Goal: Task Accomplishment & Management: Manage account settings

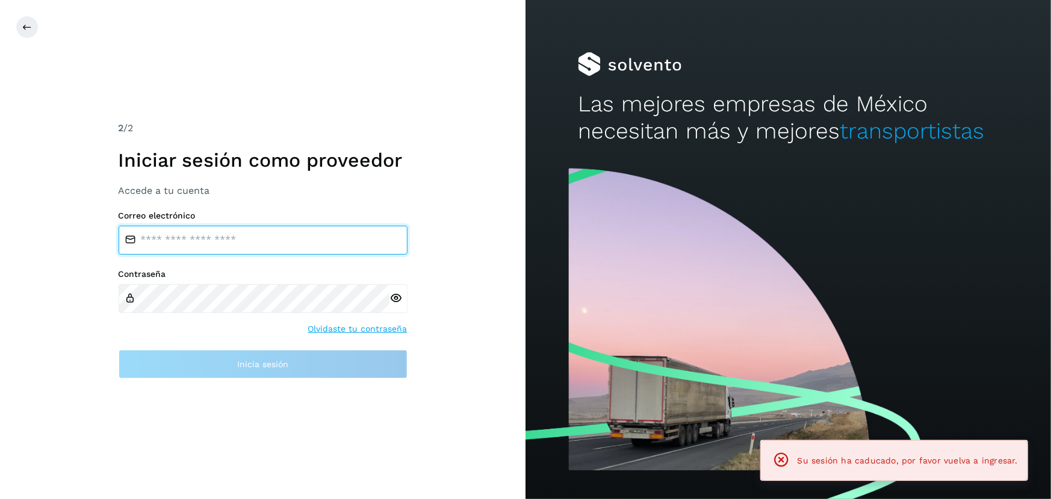
click at [205, 241] on input "email" at bounding box center [263, 240] width 289 height 29
type input "**********"
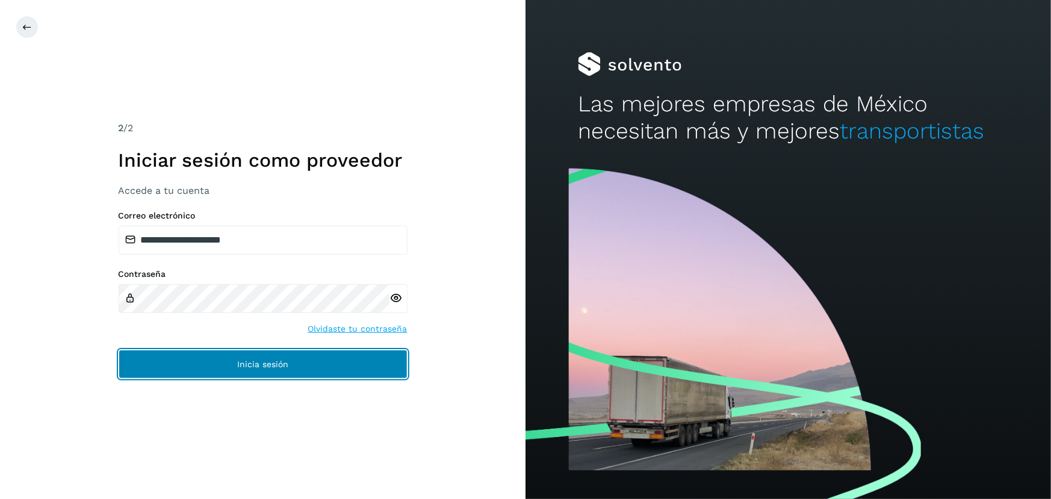
click at [286, 372] on button "Inicia sesión" at bounding box center [263, 364] width 289 height 29
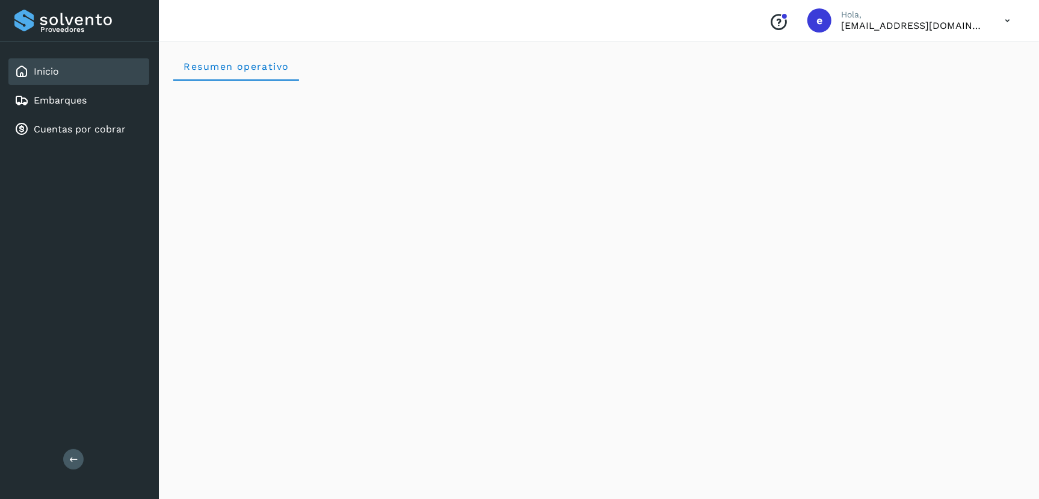
scroll to position [1033, 0]
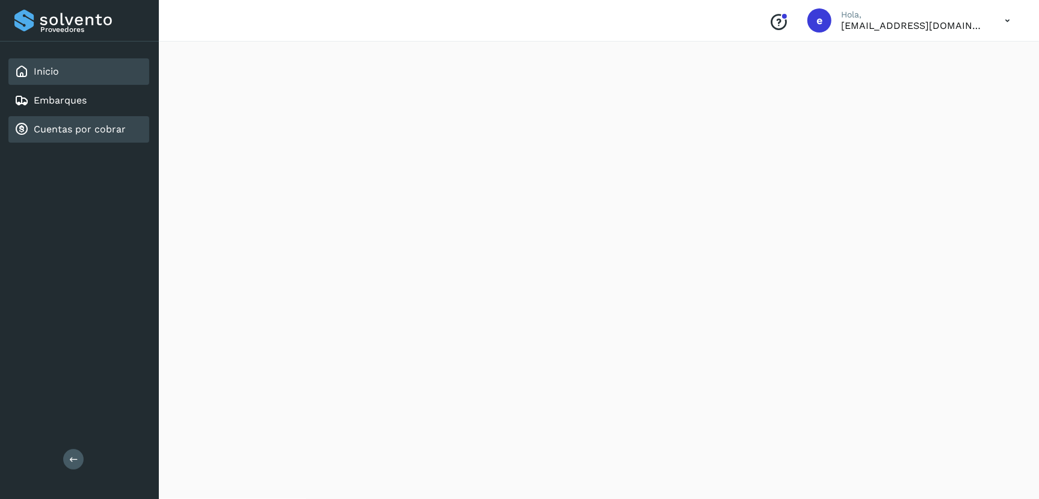
click at [84, 125] on link "Cuentas por cobrar" at bounding box center [80, 128] width 92 height 11
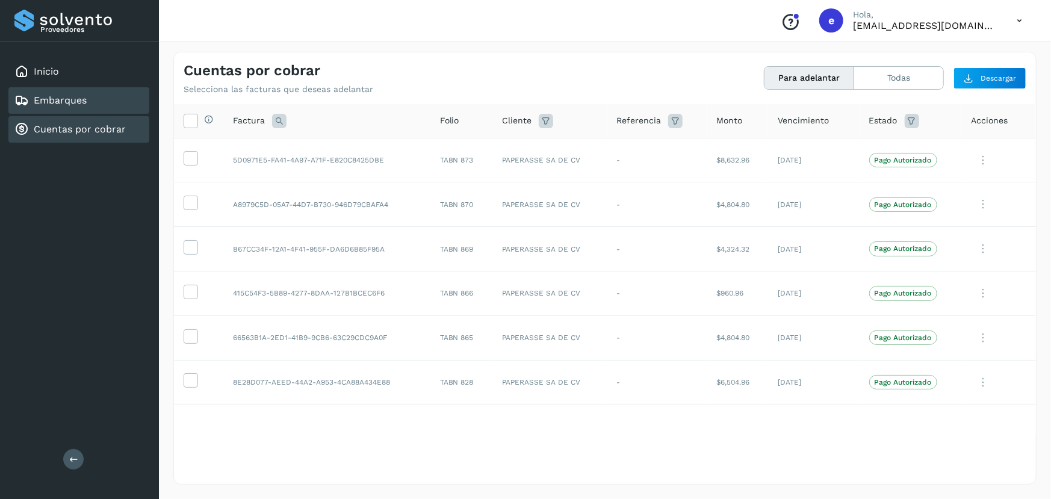
click at [60, 93] on div "Embarques" at bounding box center [50, 100] width 72 height 14
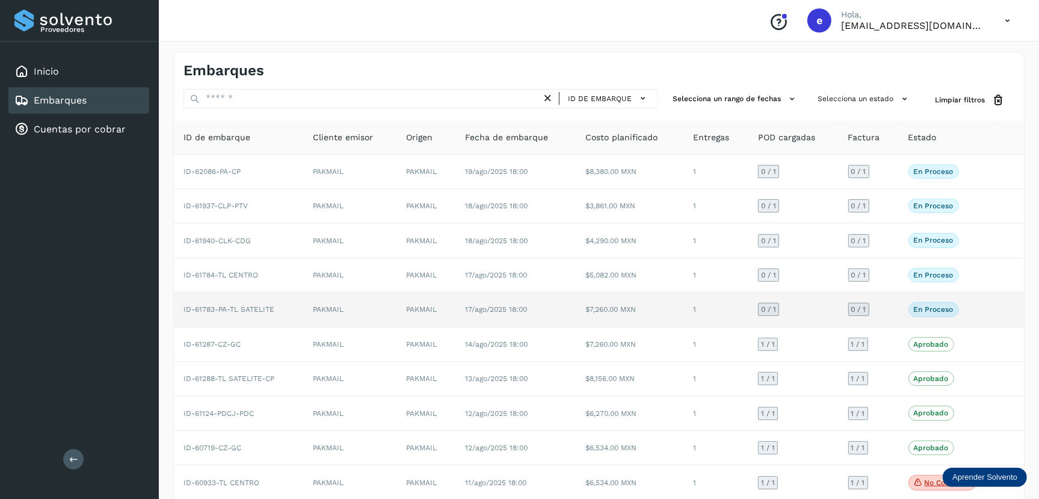
click at [265, 311] on span "ID-61783-PA-TL SATELITE" at bounding box center [229, 309] width 91 height 8
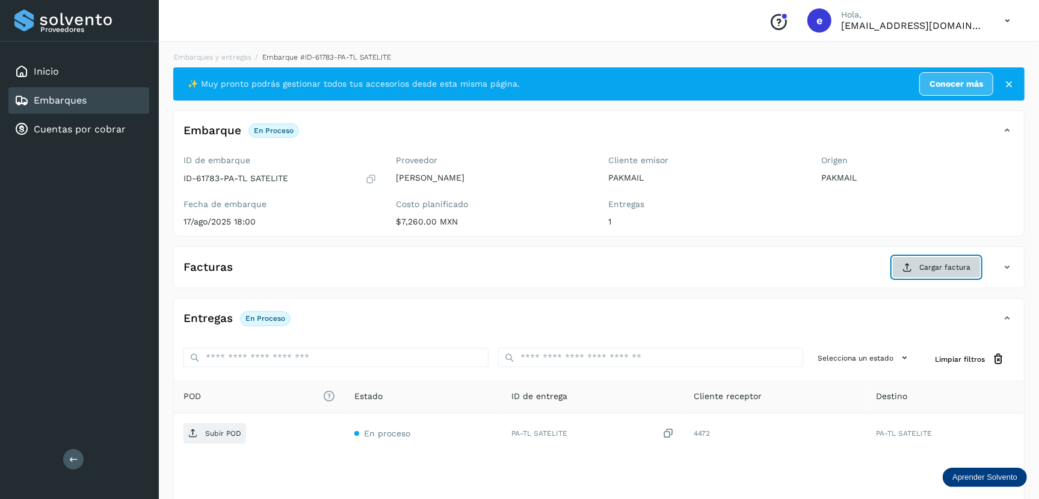
click at [945, 269] on span "Cargar factura" at bounding box center [945, 267] width 51 height 11
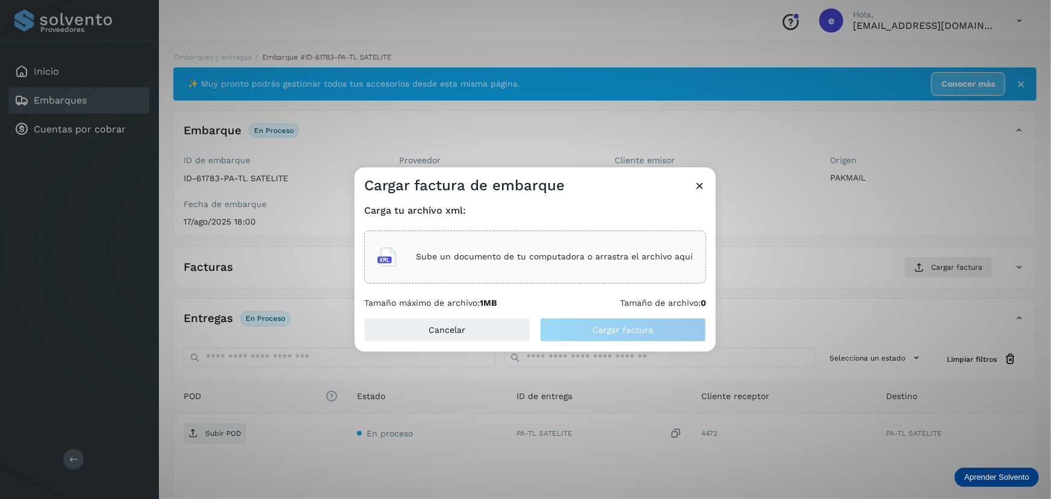
click at [557, 256] on p "Sube un documento de tu computadora o arrastra el archivo aquí" at bounding box center [554, 257] width 277 height 10
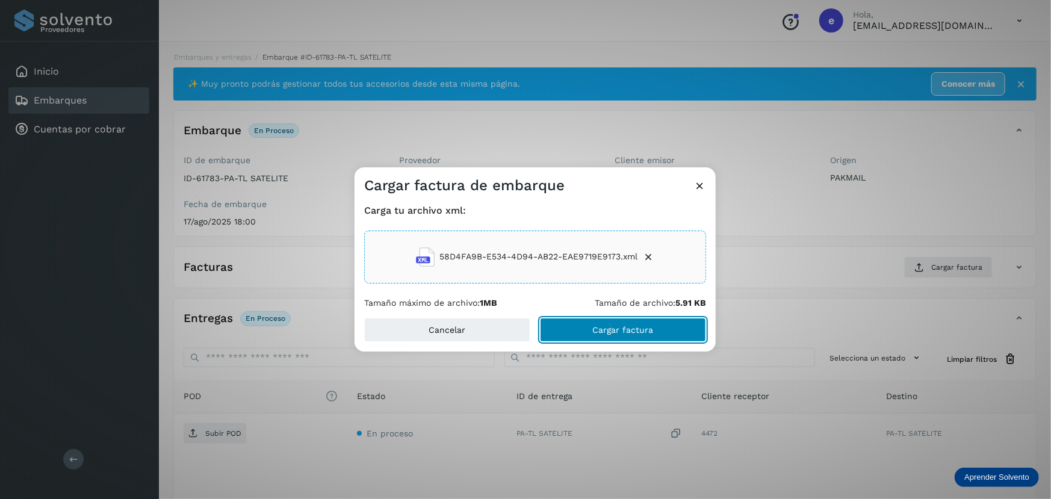
click at [587, 326] on button "Cargar factura" at bounding box center [623, 330] width 166 height 24
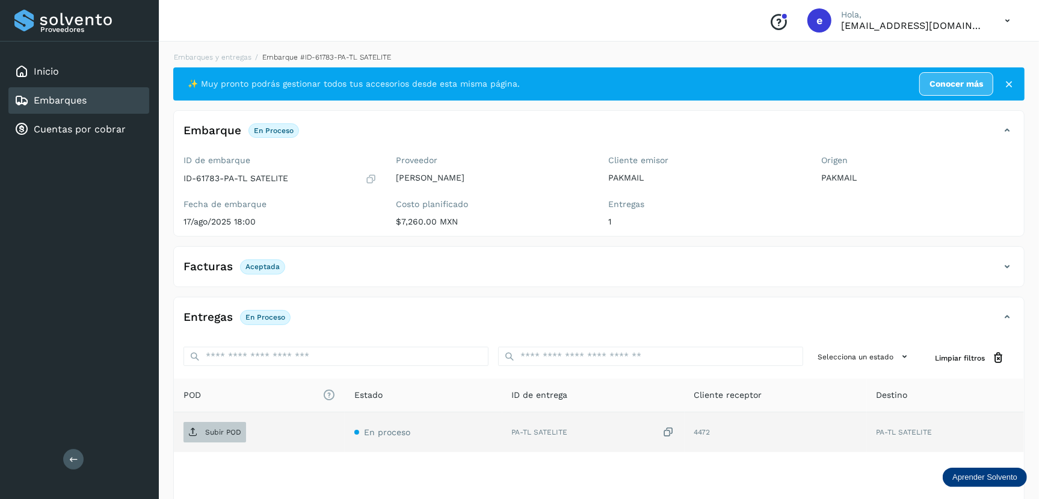
click at [220, 428] on p "Subir POD" at bounding box center [223, 432] width 36 height 8
click at [58, 102] on link "Embarques" at bounding box center [60, 99] width 53 height 11
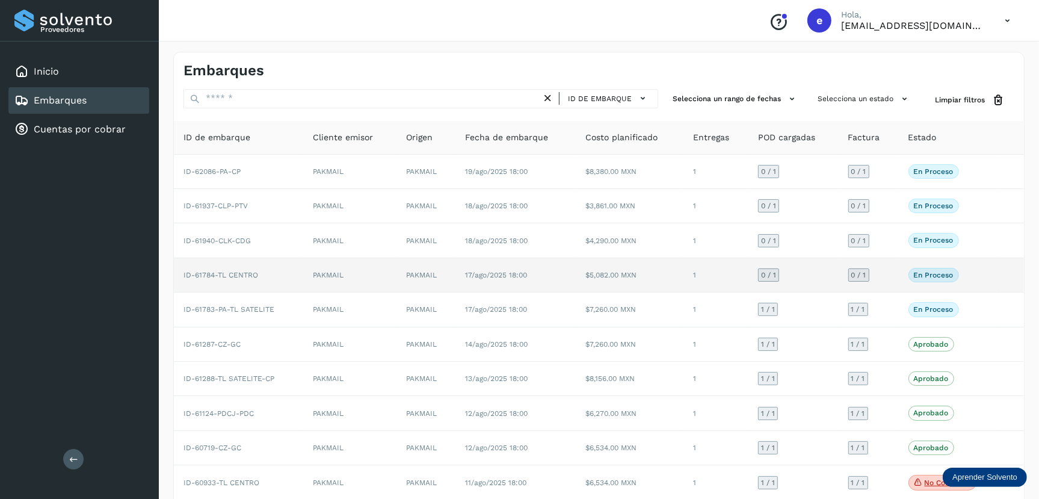
click at [332, 275] on td "PAKMAIL" at bounding box center [349, 275] width 93 height 34
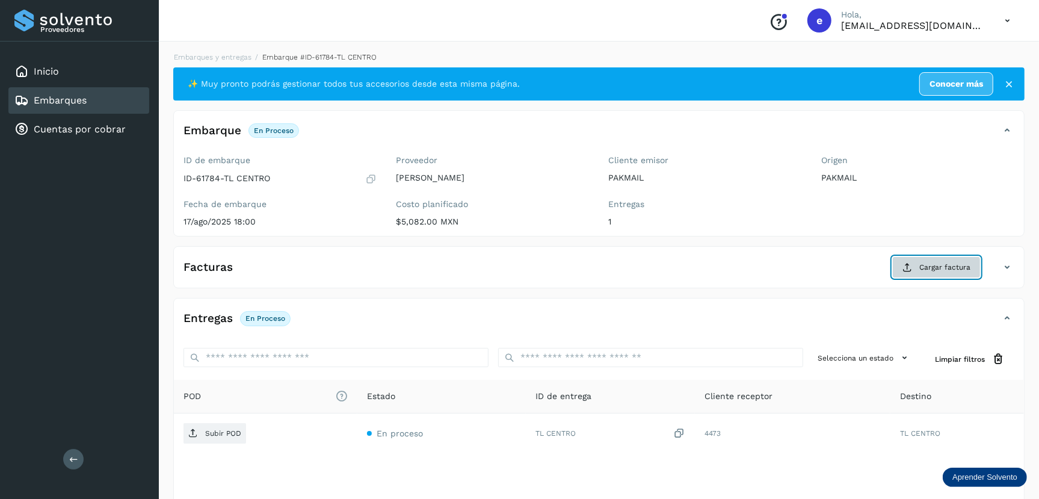
click at [939, 264] on span "Cargar factura" at bounding box center [945, 267] width 51 height 11
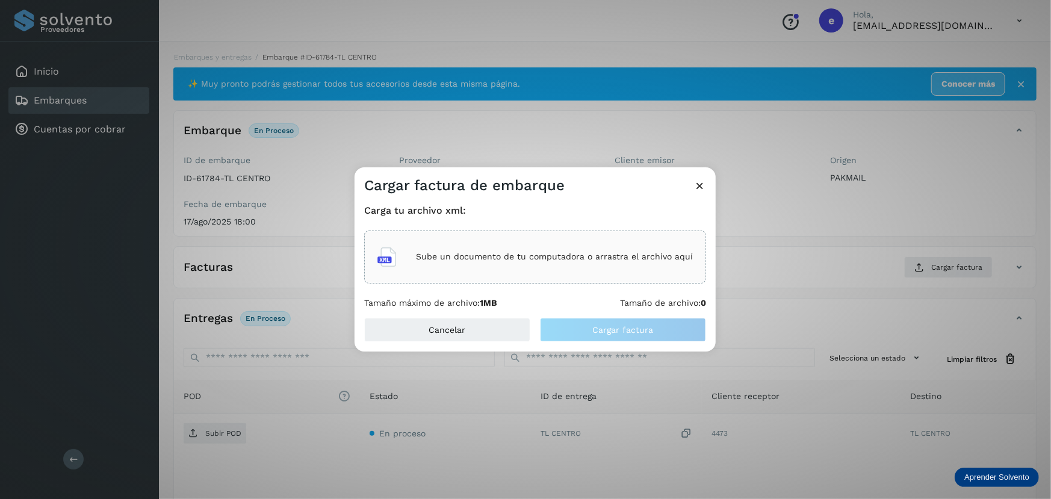
click at [545, 255] on p "Sube un documento de tu computadora o arrastra el archivo aquí" at bounding box center [554, 257] width 277 height 10
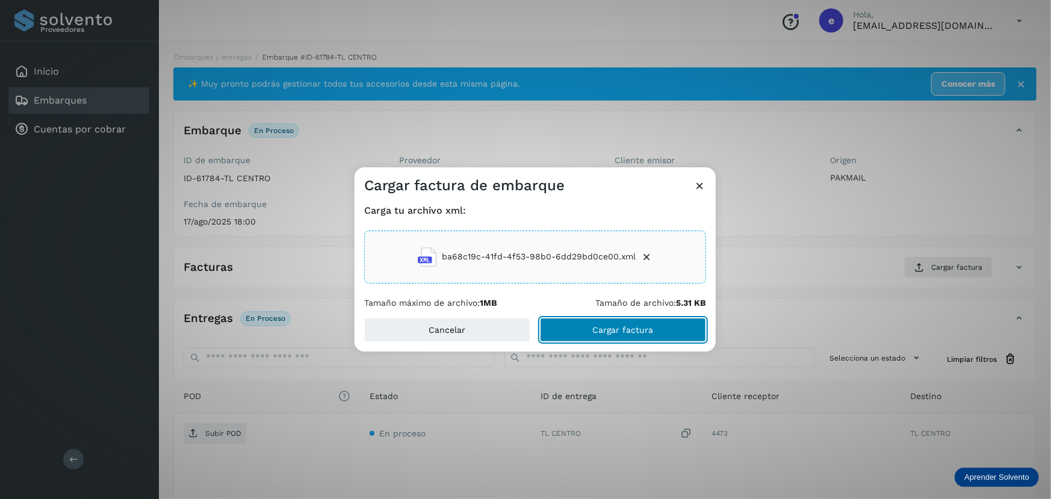
click at [605, 326] on span "Cargar factura" at bounding box center [623, 330] width 61 height 8
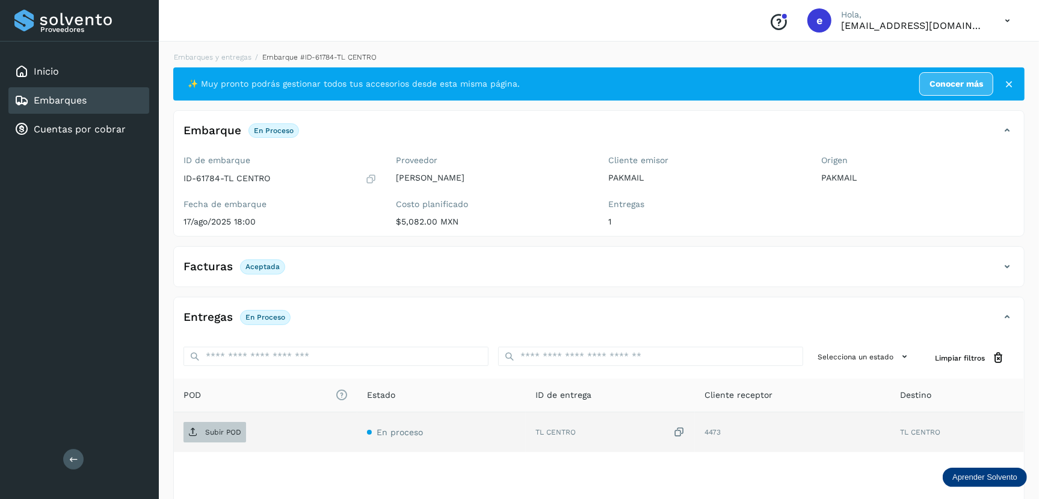
click at [219, 428] on p "Subir POD" at bounding box center [223, 432] width 36 height 8
click at [66, 94] on link "Embarques" at bounding box center [60, 99] width 53 height 11
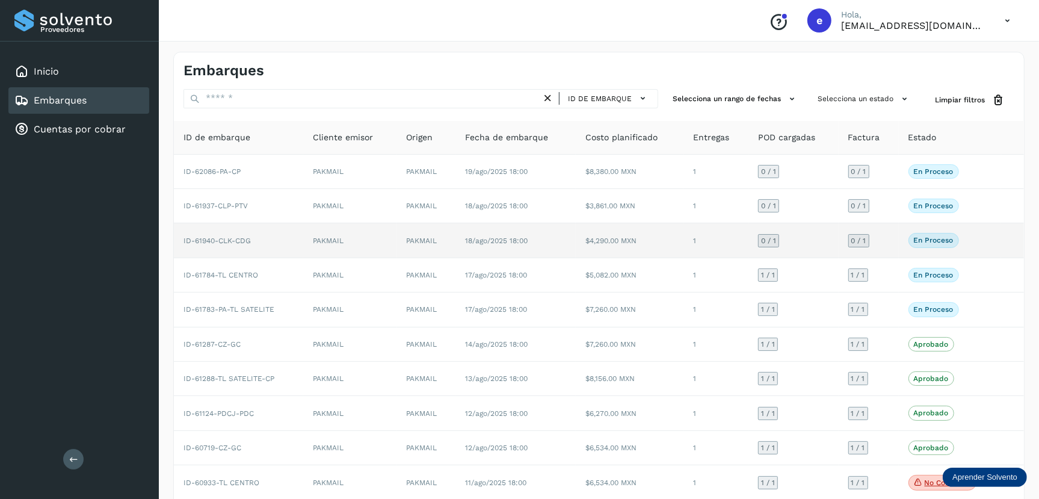
click at [294, 243] on td "ID-61940-CLK-CDG" at bounding box center [238, 240] width 129 height 34
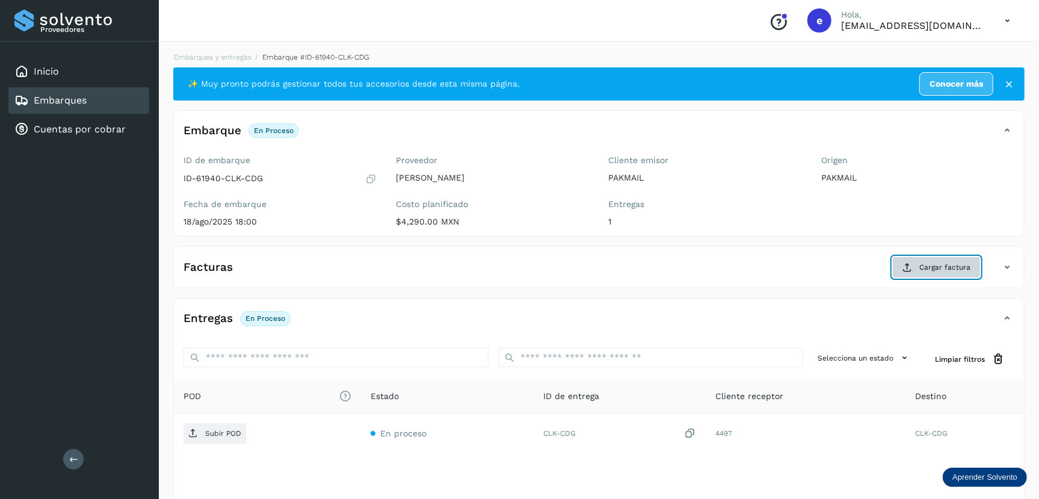
click at [952, 268] on span "Cargar factura" at bounding box center [945, 267] width 51 height 11
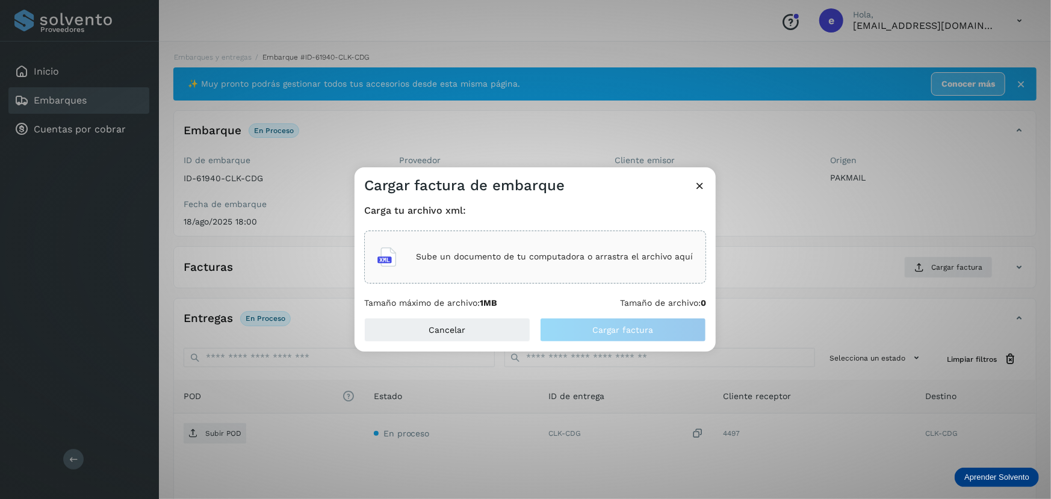
click at [626, 258] on p "Sube un documento de tu computadora o arrastra el archivo aquí" at bounding box center [554, 257] width 277 height 10
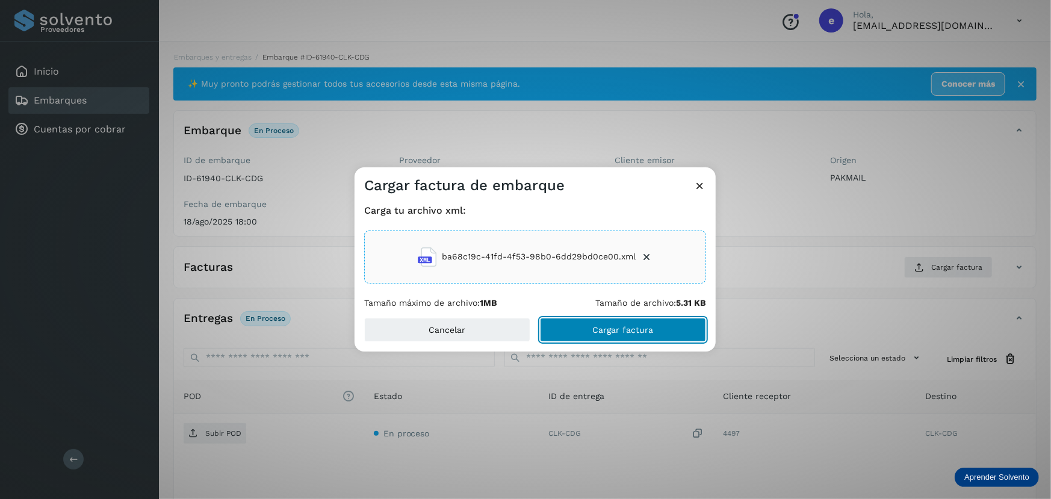
click at [640, 327] on span "Cargar factura" at bounding box center [623, 330] width 61 height 8
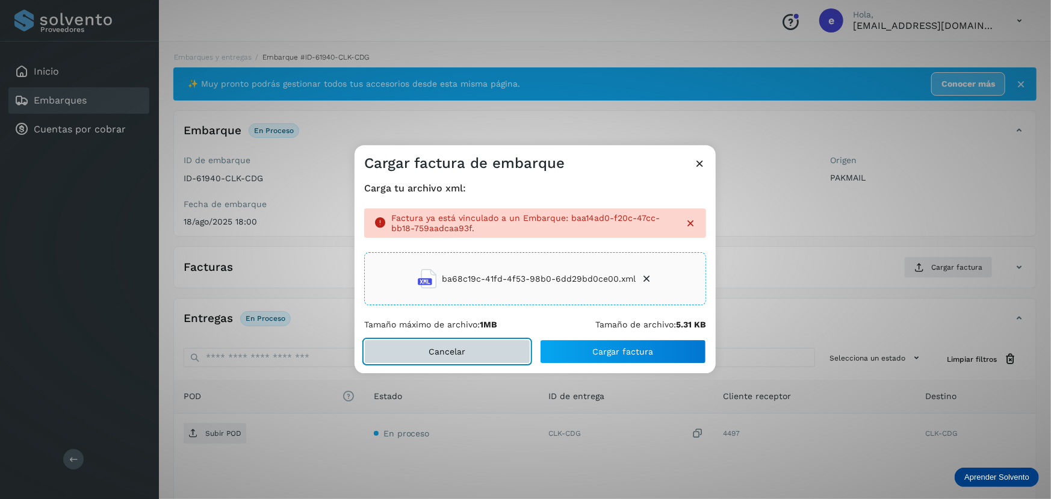
click at [469, 351] on button "Cancelar" at bounding box center [447, 351] width 166 height 24
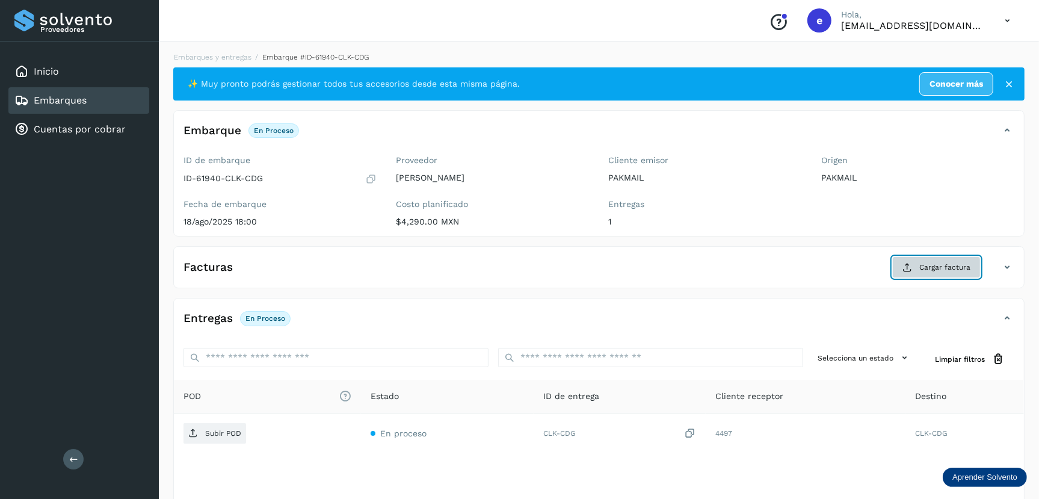
click at [936, 266] on span "Cargar factura" at bounding box center [945, 267] width 51 height 11
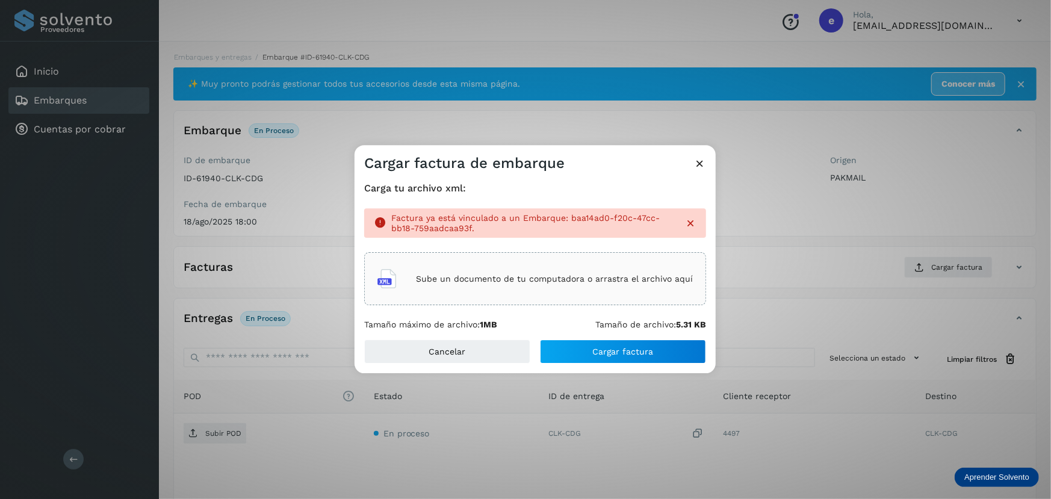
click at [688, 224] on icon at bounding box center [690, 223] width 12 height 12
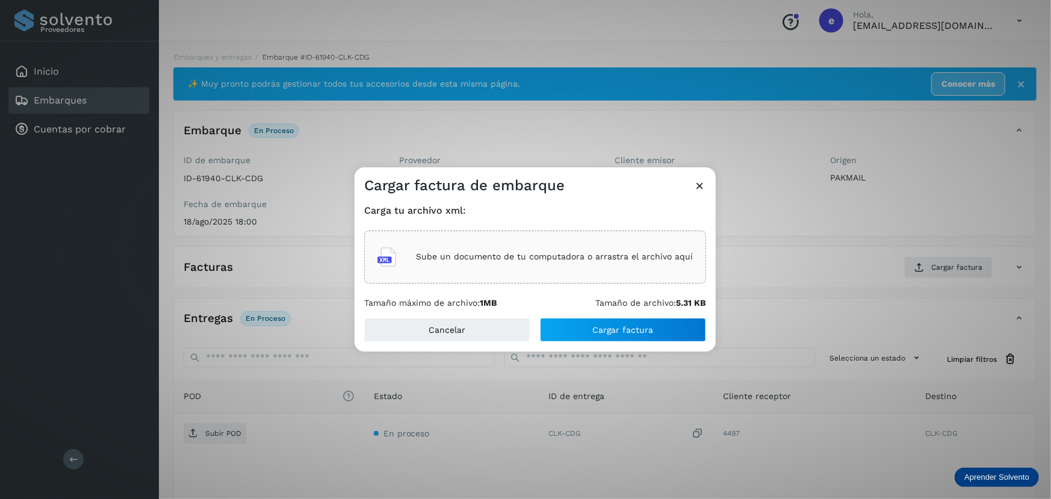
click at [531, 262] on div "Sube un documento de tu computadora o arrastra el archivo aquí" at bounding box center [534, 257] width 315 height 32
click at [646, 333] on span "Cargar factura" at bounding box center [623, 330] width 61 height 8
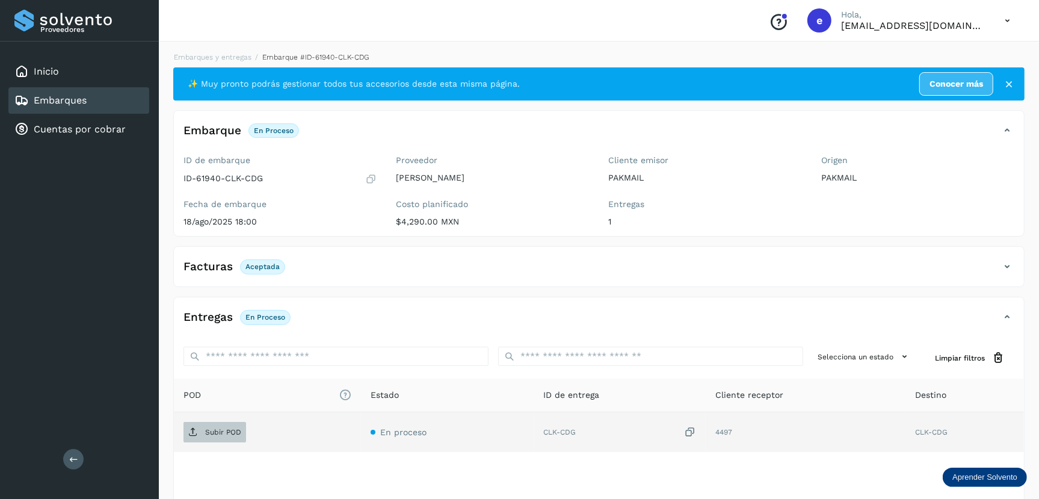
click at [210, 431] on p "Subir POD" at bounding box center [223, 432] width 36 height 8
click at [74, 100] on link "Embarques" at bounding box center [60, 99] width 53 height 11
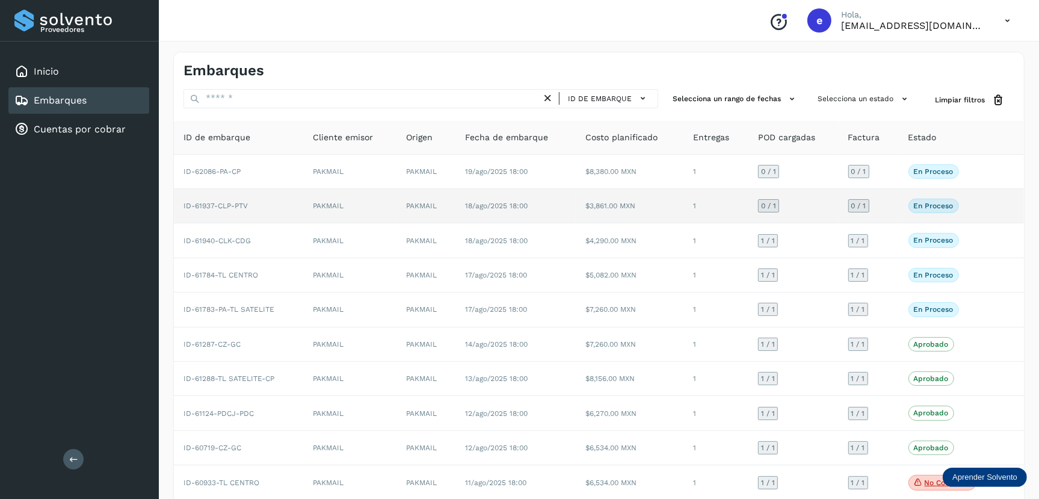
click at [276, 203] on td "ID-61937-CLP-PTV" at bounding box center [238, 206] width 129 height 34
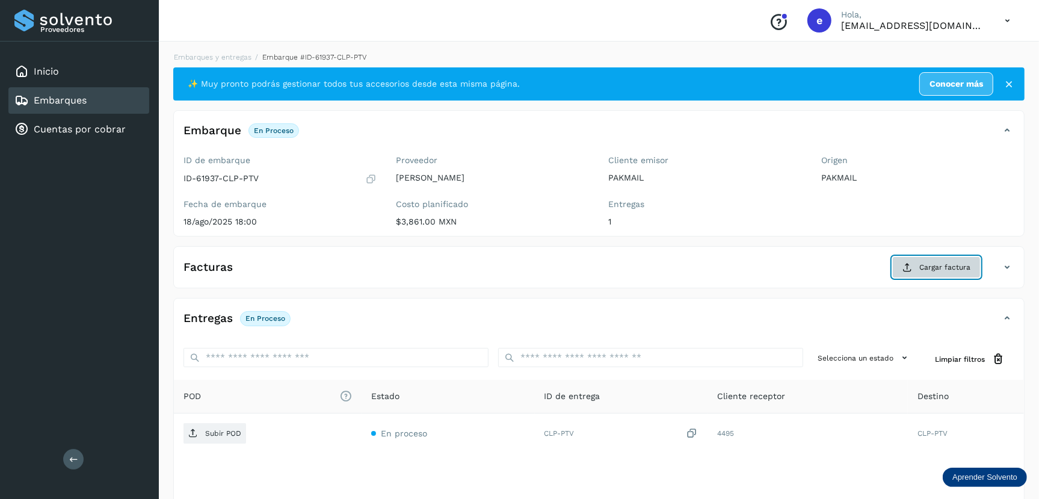
click at [957, 265] on span "Cargar factura" at bounding box center [945, 267] width 51 height 11
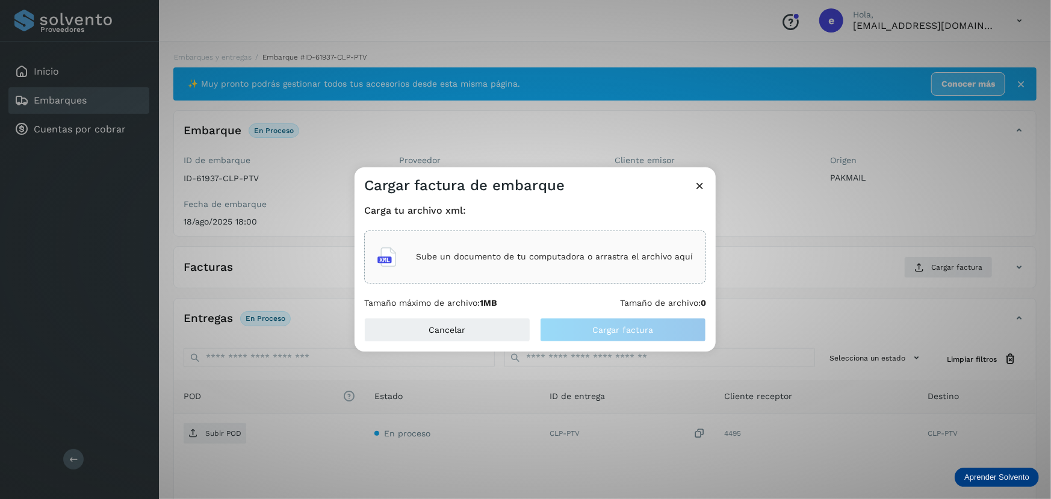
click at [557, 253] on p "Sube un documento de tu computadora o arrastra el archivo aquí" at bounding box center [554, 257] width 277 height 10
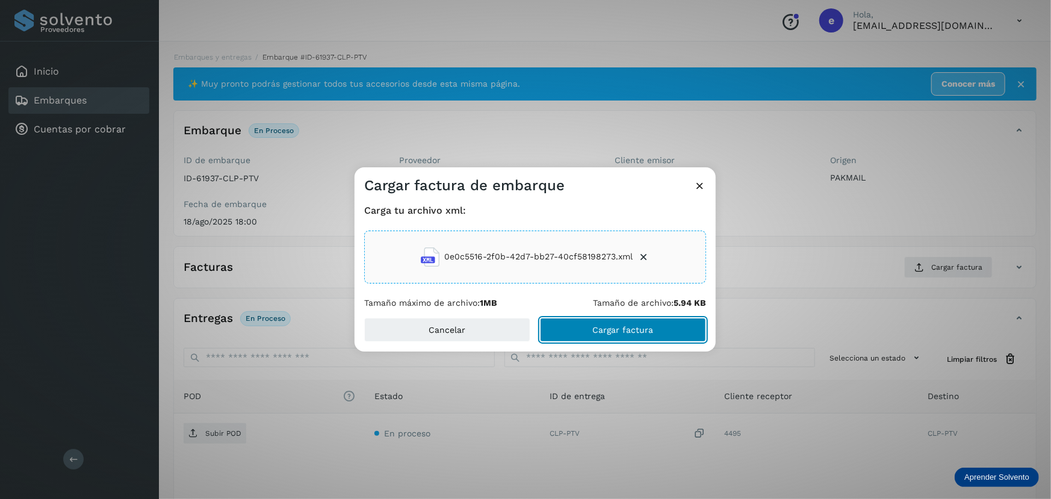
click at [616, 329] on span "Cargar factura" at bounding box center [623, 330] width 61 height 8
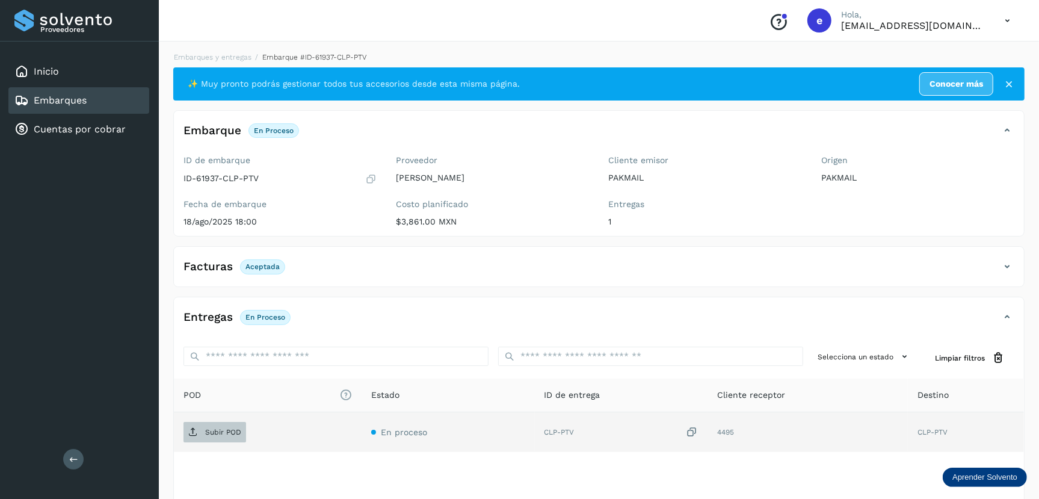
click at [223, 431] on p "Subir POD" at bounding box center [223, 432] width 36 height 8
click at [85, 98] on link "Embarques" at bounding box center [60, 99] width 53 height 11
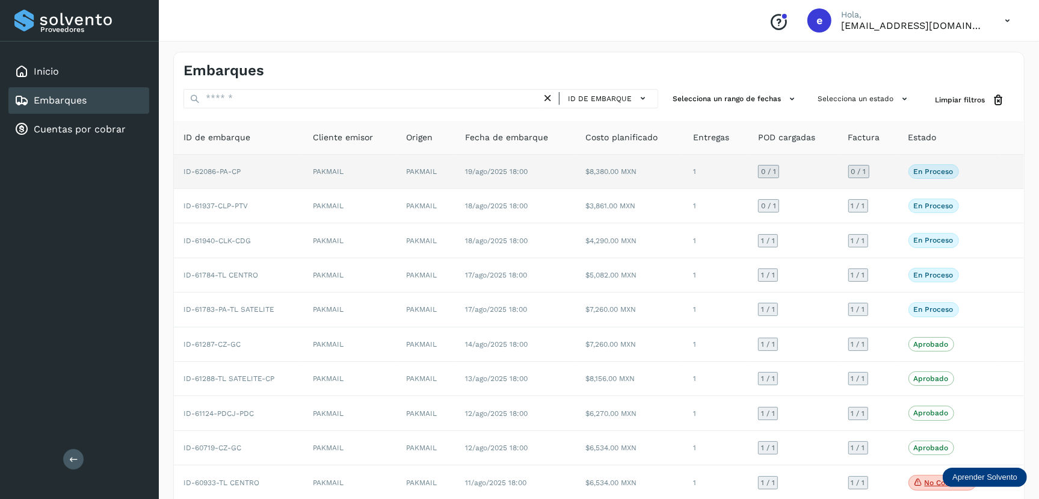
click at [929, 171] on p "En proceso" at bounding box center [934, 171] width 40 height 8
click at [668, 173] on td "$8,380.00 MXN" at bounding box center [630, 172] width 108 height 34
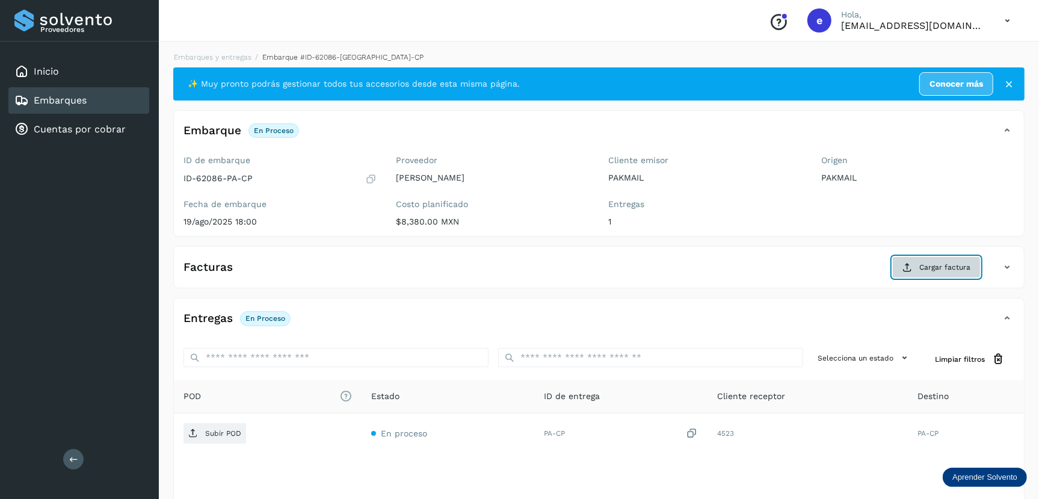
click at [933, 267] on span "Cargar factura" at bounding box center [945, 267] width 51 height 11
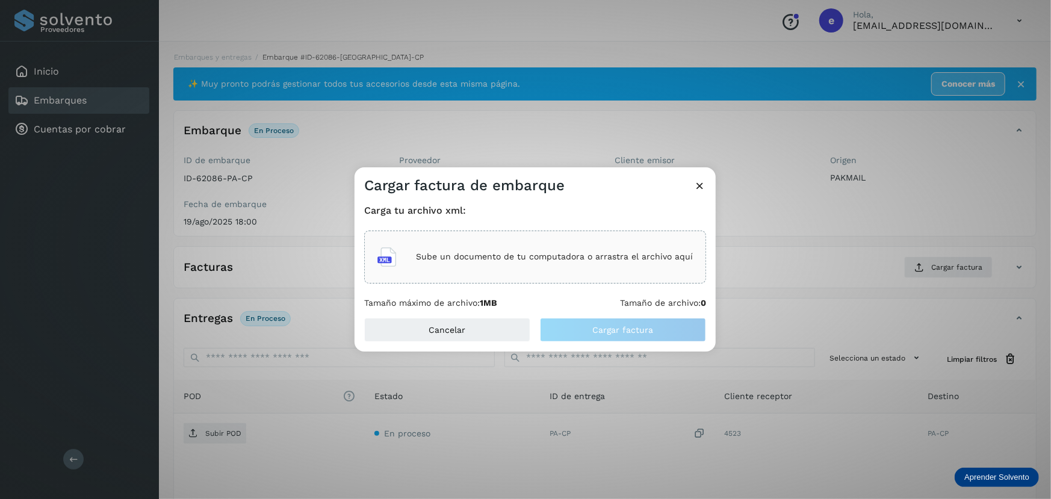
click at [595, 257] on p "Sube un documento de tu computadora o arrastra el archivo aquí" at bounding box center [554, 257] width 277 height 10
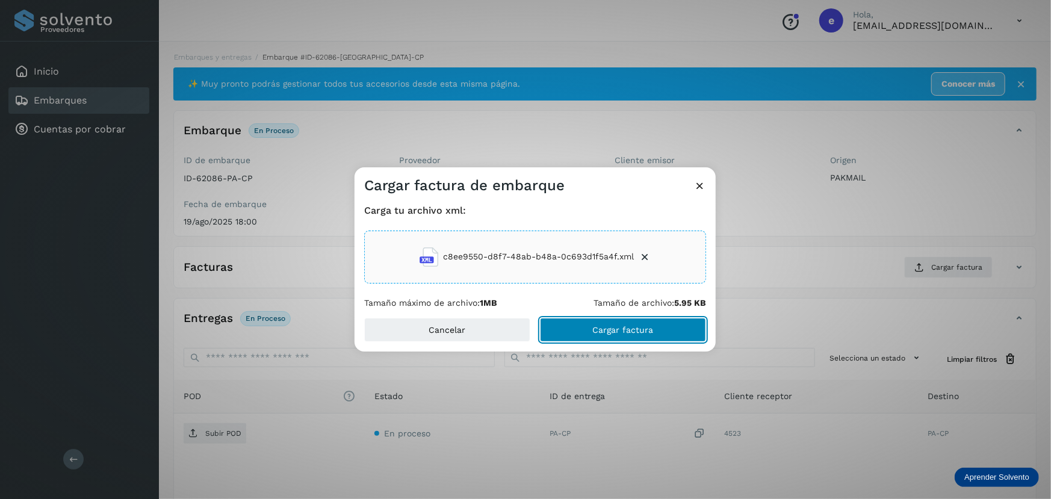
click at [605, 333] on span "Cargar factura" at bounding box center [623, 330] width 61 height 8
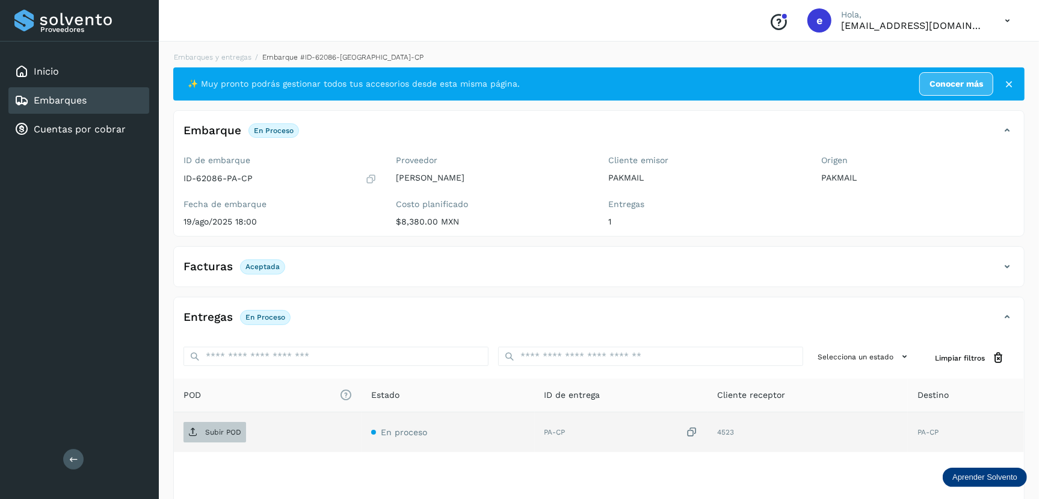
click at [216, 428] on p "Subir POD" at bounding box center [223, 432] width 36 height 8
click at [82, 97] on link "Embarques" at bounding box center [60, 99] width 53 height 11
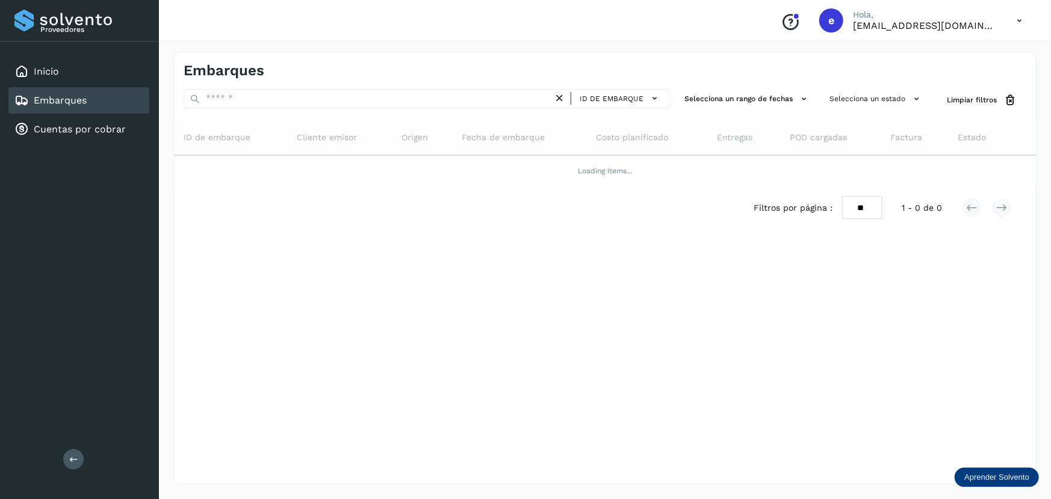
click at [70, 99] on link "Embarques" at bounding box center [60, 99] width 53 height 11
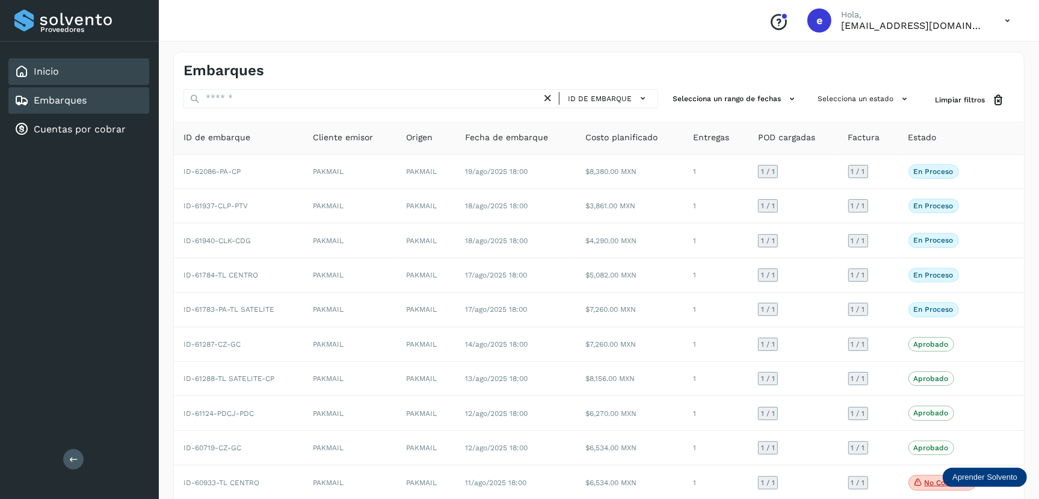
click at [43, 66] on link "Inicio" at bounding box center [46, 71] width 25 height 11
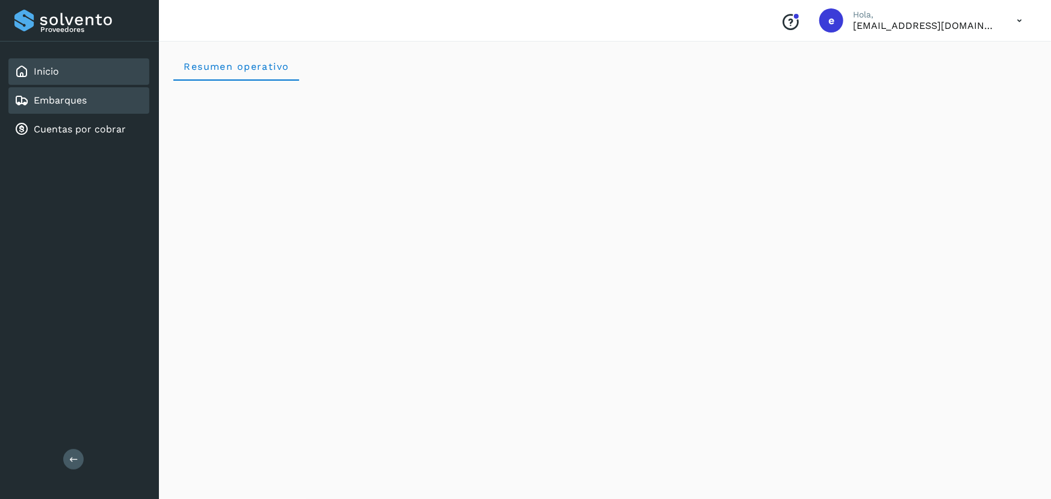
click at [64, 102] on link "Embarques" at bounding box center [60, 99] width 53 height 11
